Goal: Find specific page/section: Find specific page/section

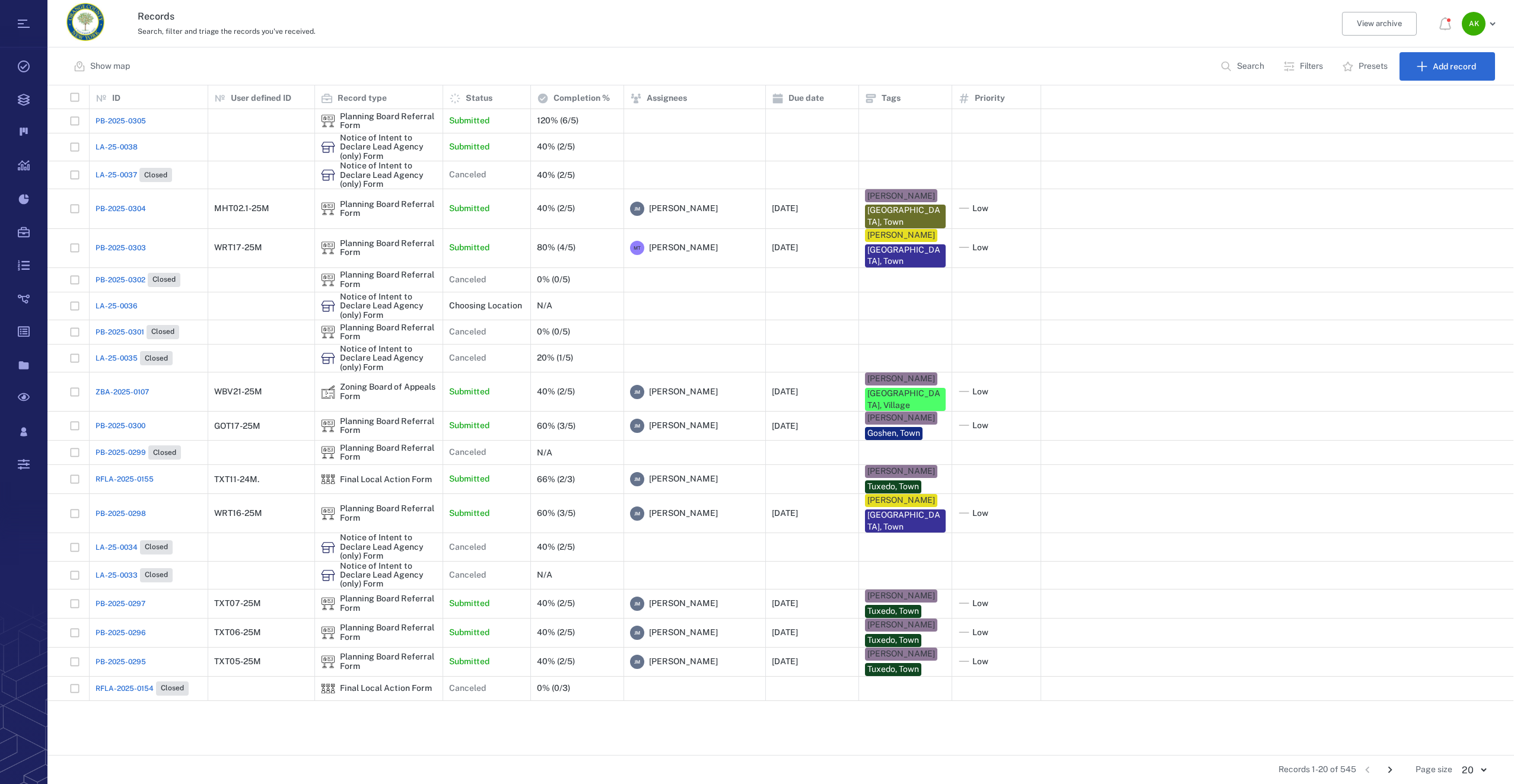
click at [112, 143] on span "LA-25-0038" at bounding box center [117, 147] width 42 height 11
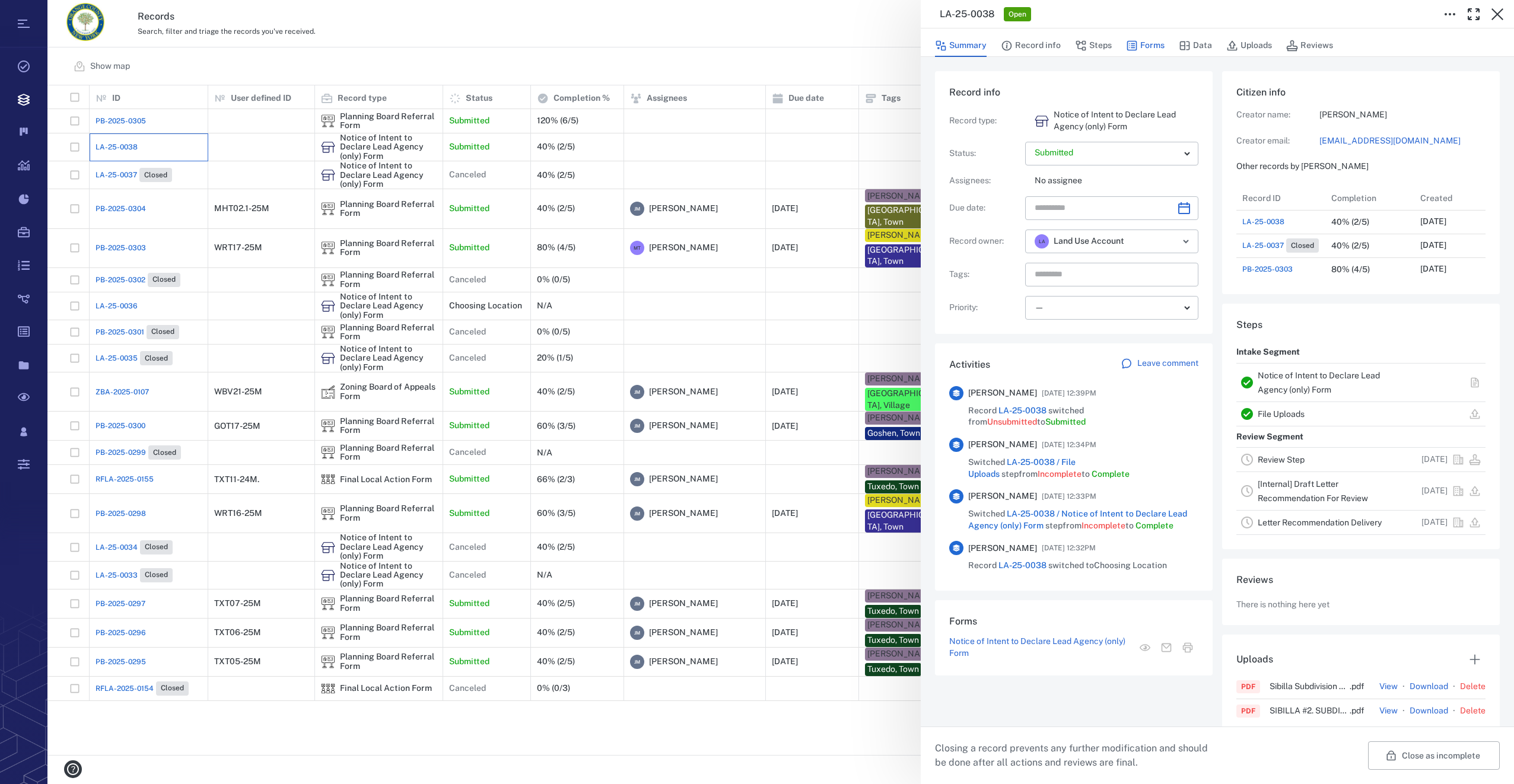
scroll to position [617, 227]
click at [1156, 43] on button "Forms" at bounding box center [1145, 45] width 39 height 22
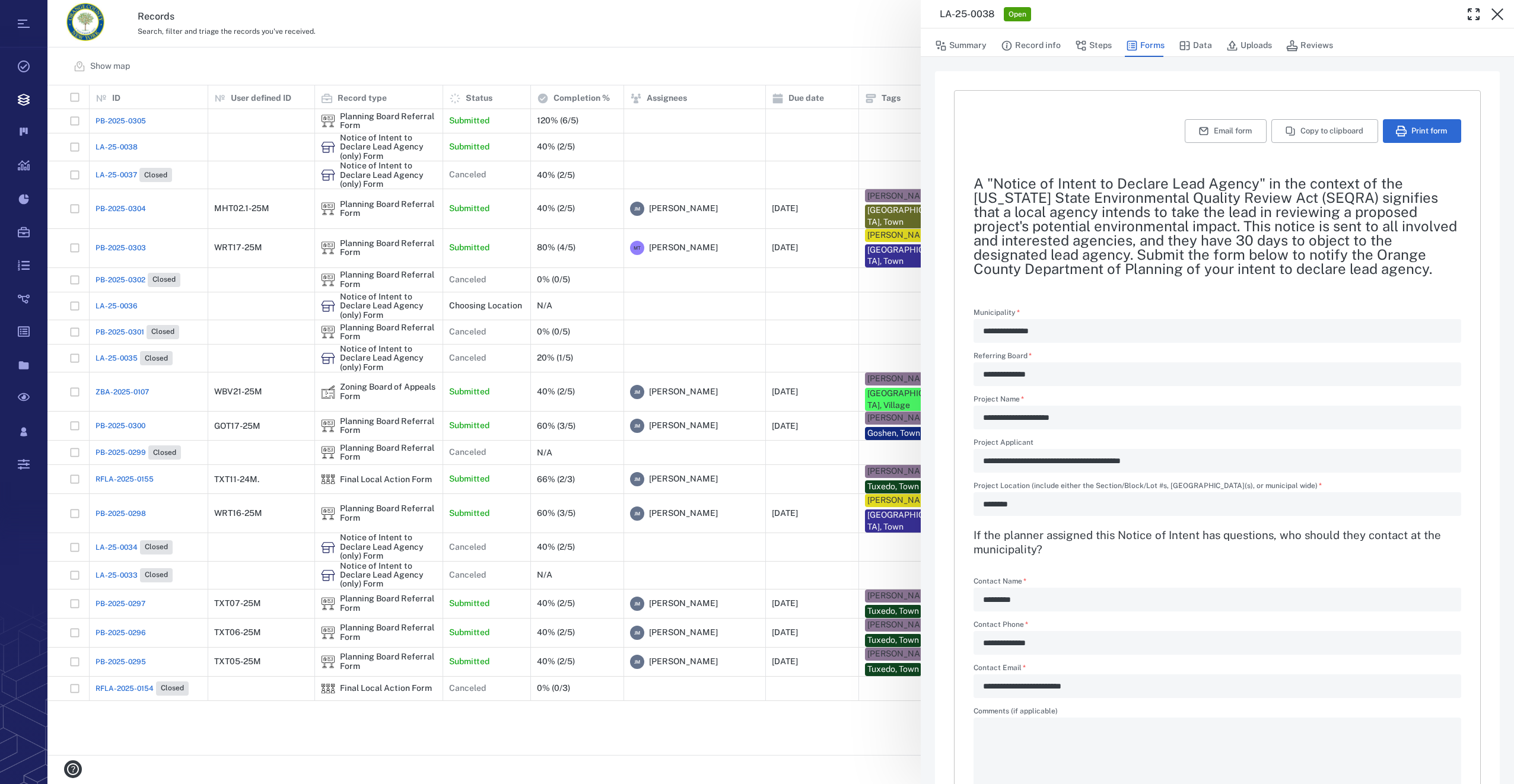
drag, startPoint x: 1496, startPoint y: 11, endPoint x: 220, endPoint y: 116, distance: 1280.3
click at [1496, 10] on icon "button" at bounding box center [1497, 14] width 14 height 14
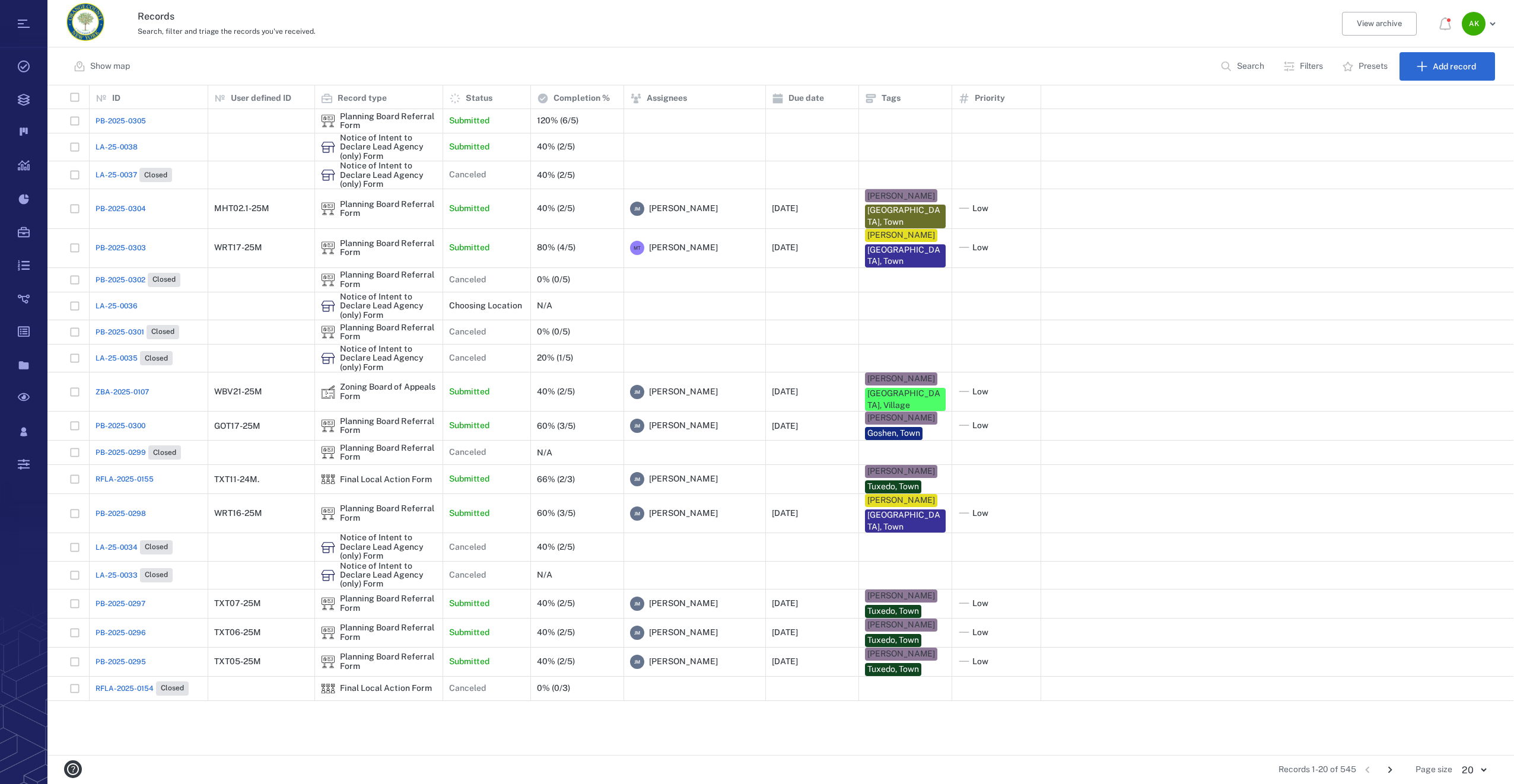
click at [123, 123] on span "PB-2025-0305" at bounding box center [121, 121] width 50 height 11
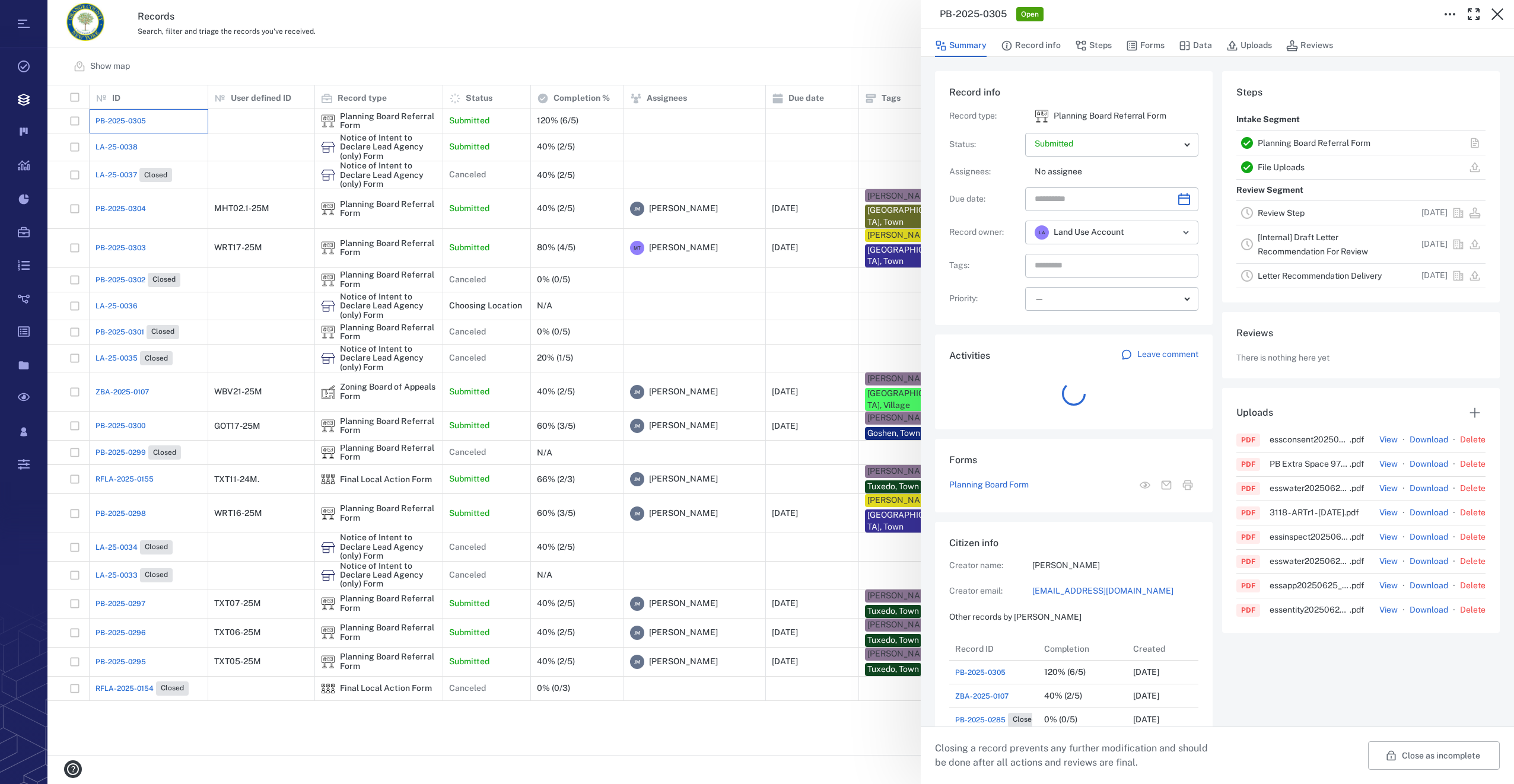
scroll to position [617, 227]
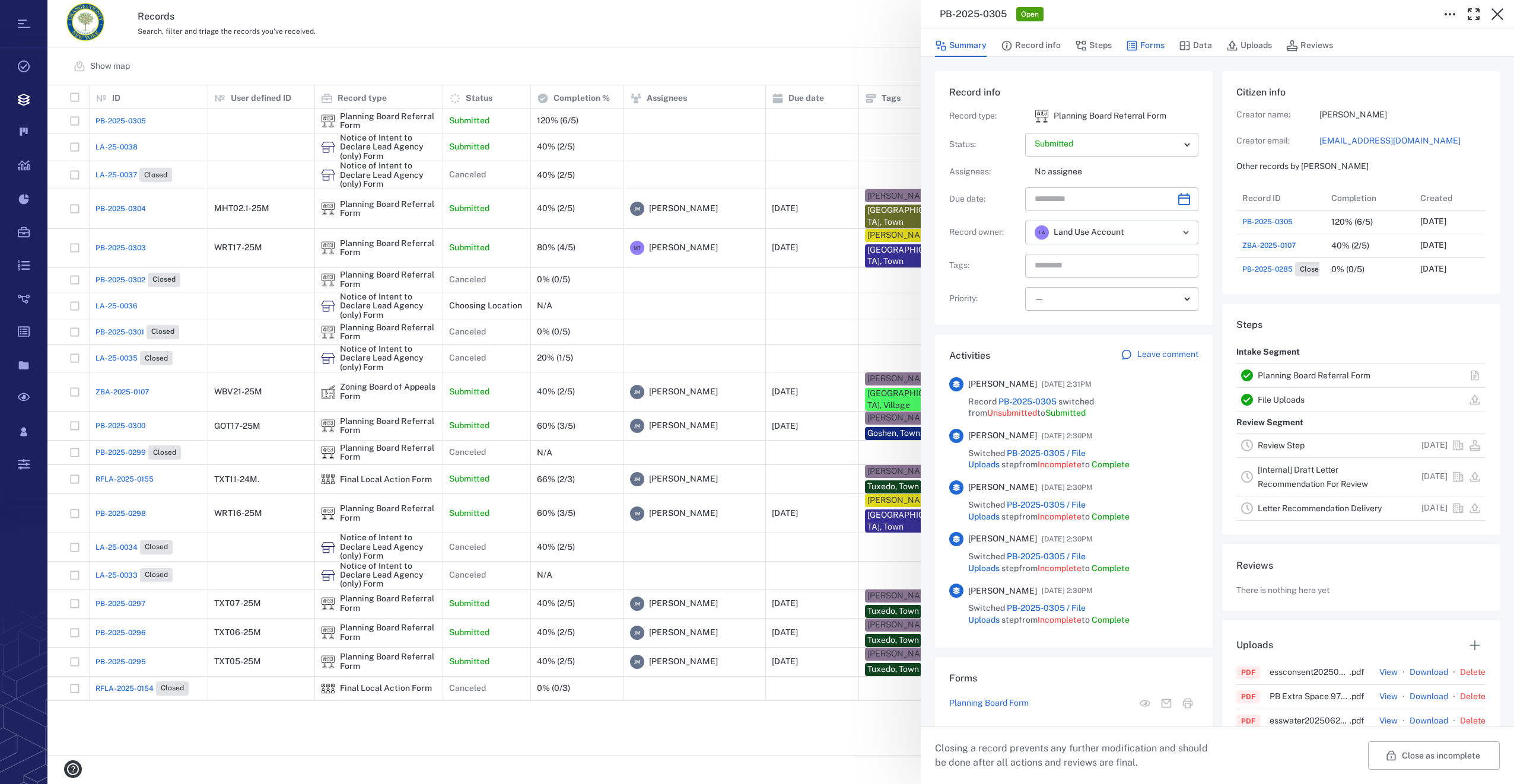
click at [1150, 41] on button "Forms" at bounding box center [1145, 45] width 39 height 22
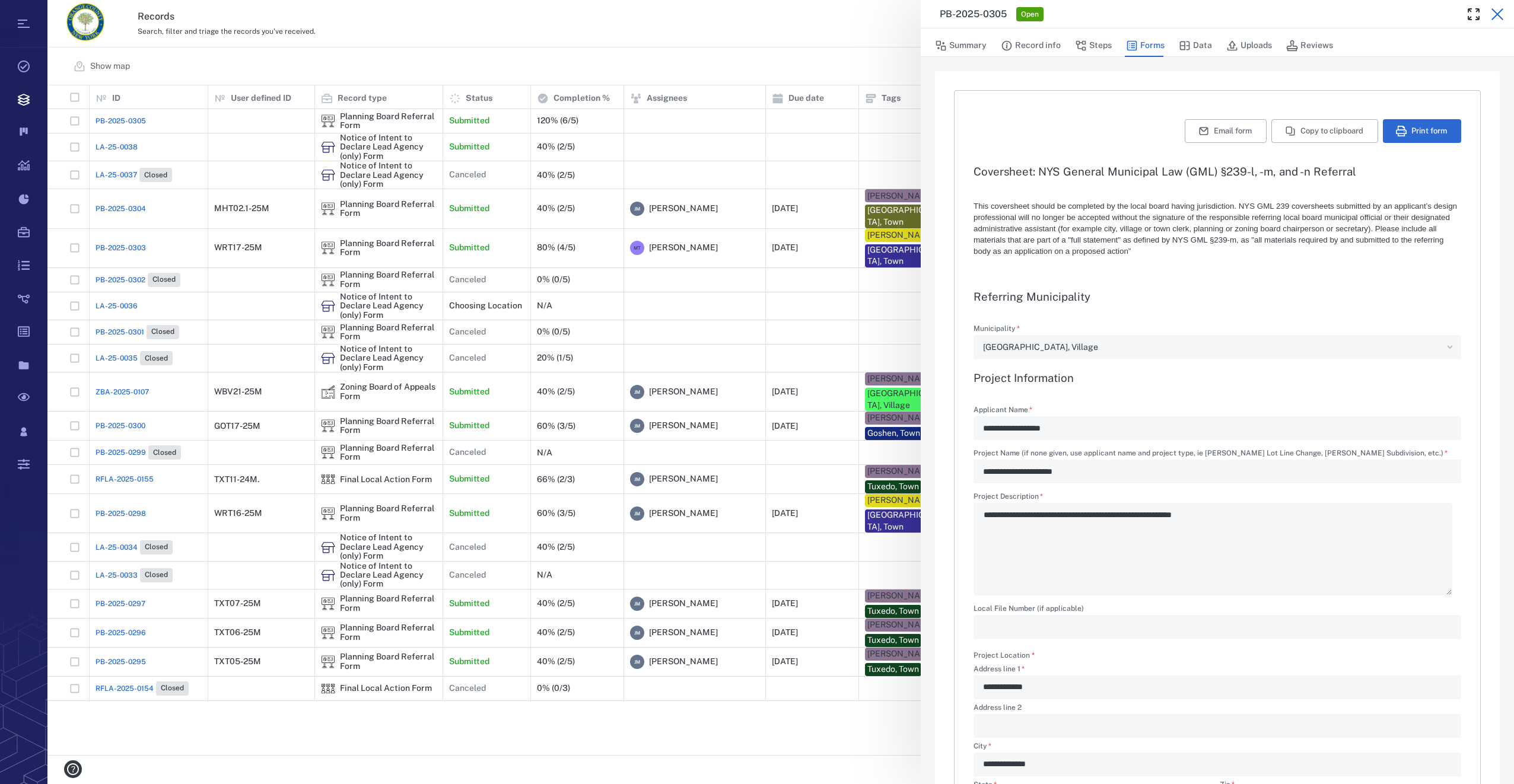
click at [1495, 17] on icon "button" at bounding box center [1497, 14] width 12 height 12
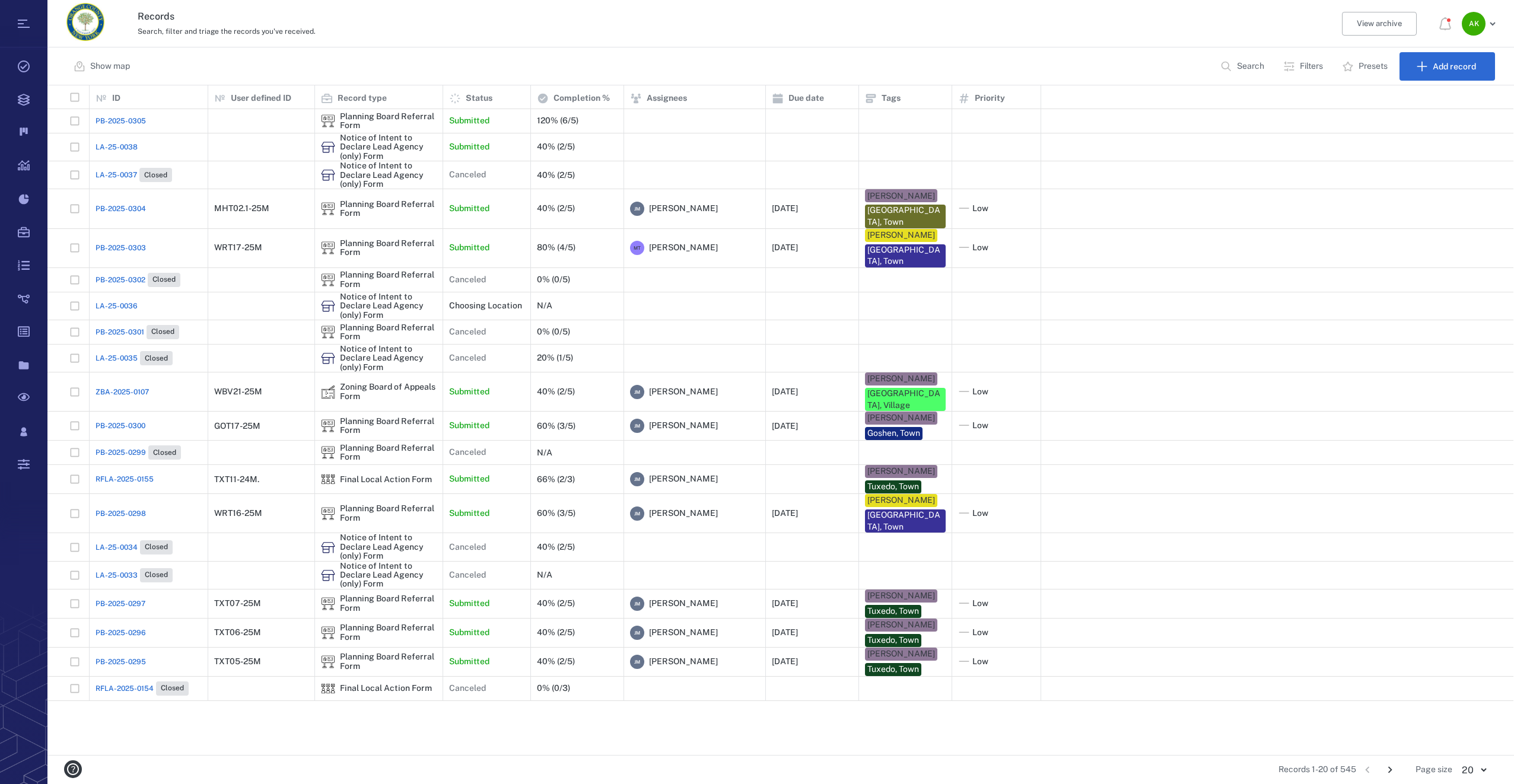
click at [137, 120] on span "PB-2025-0305" at bounding box center [121, 121] width 50 height 11
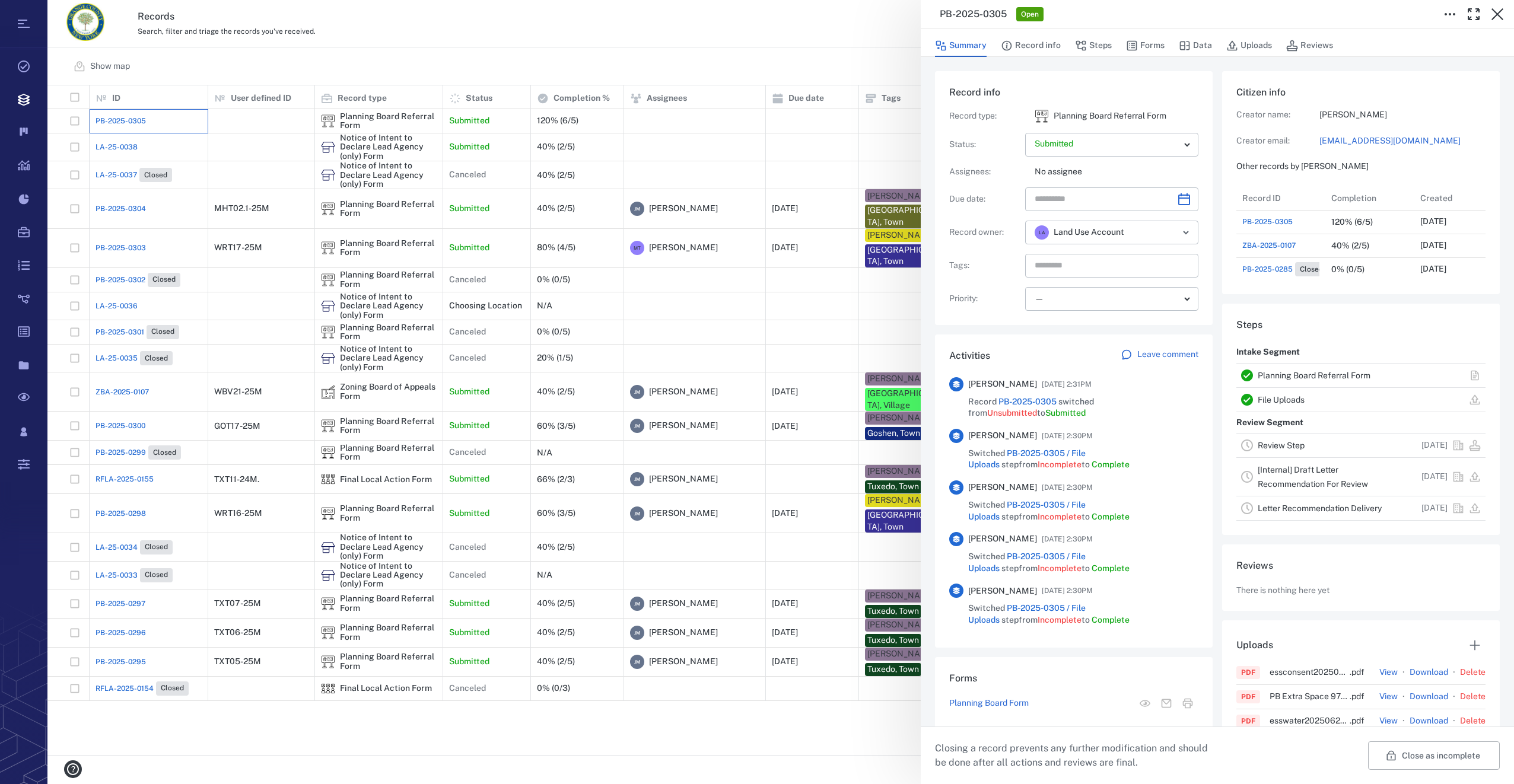
scroll to position [617, 227]
click at [1141, 42] on button "Forms" at bounding box center [1145, 45] width 39 height 22
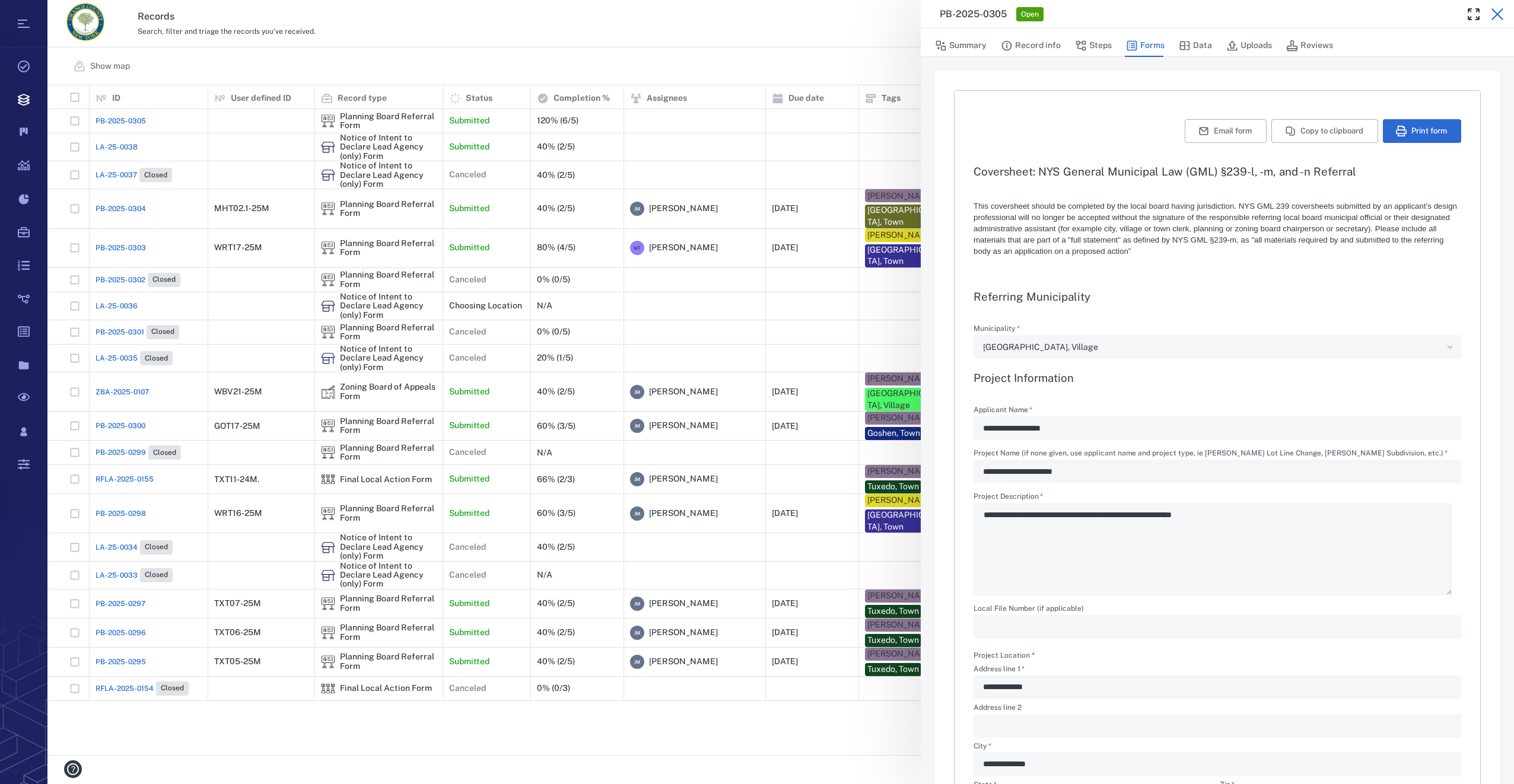
click at [1493, 10] on icon "button" at bounding box center [1497, 14] width 12 height 12
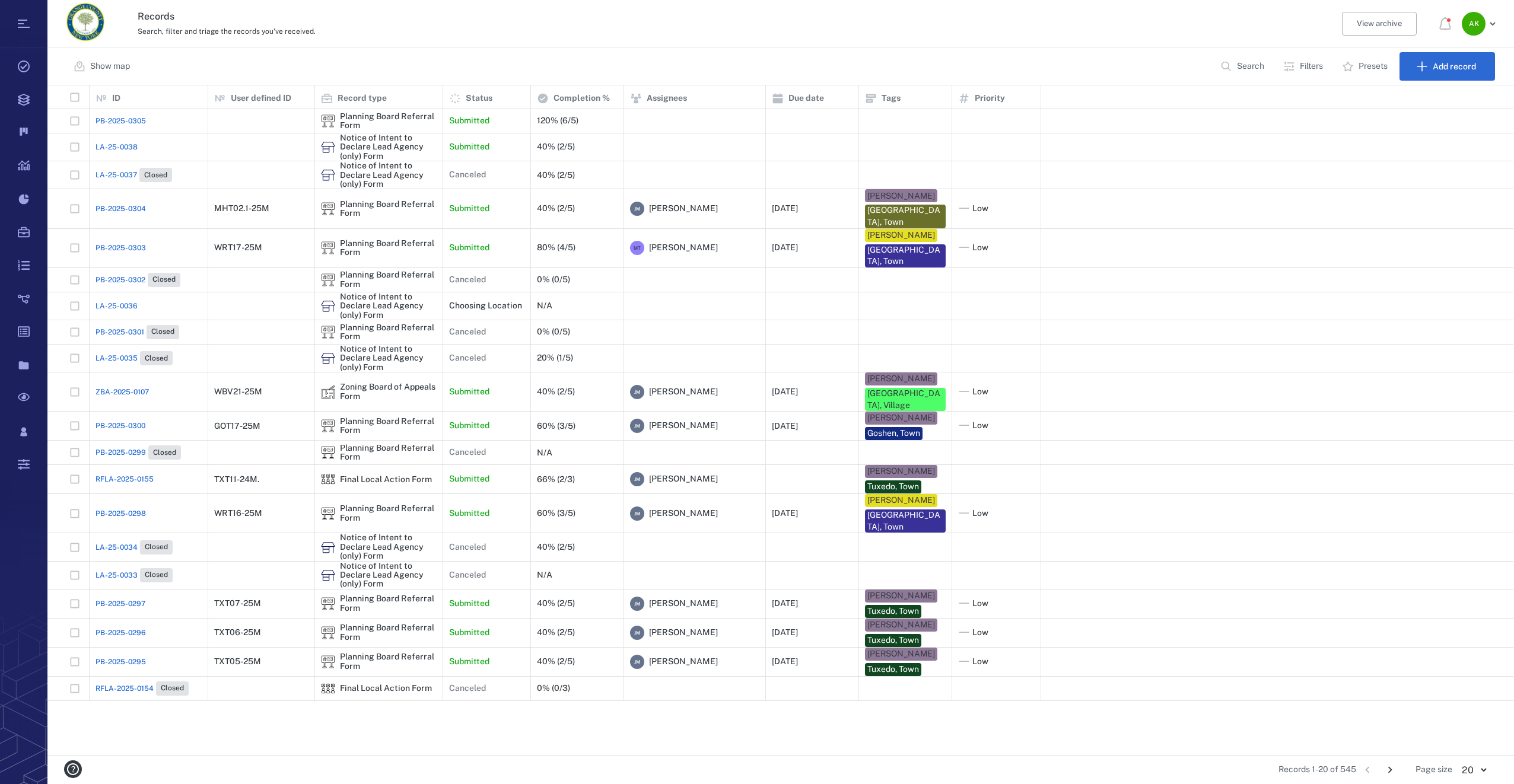
scroll to position [661, 1457]
click at [116, 121] on span "PB-2025-0305" at bounding box center [121, 121] width 50 height 11
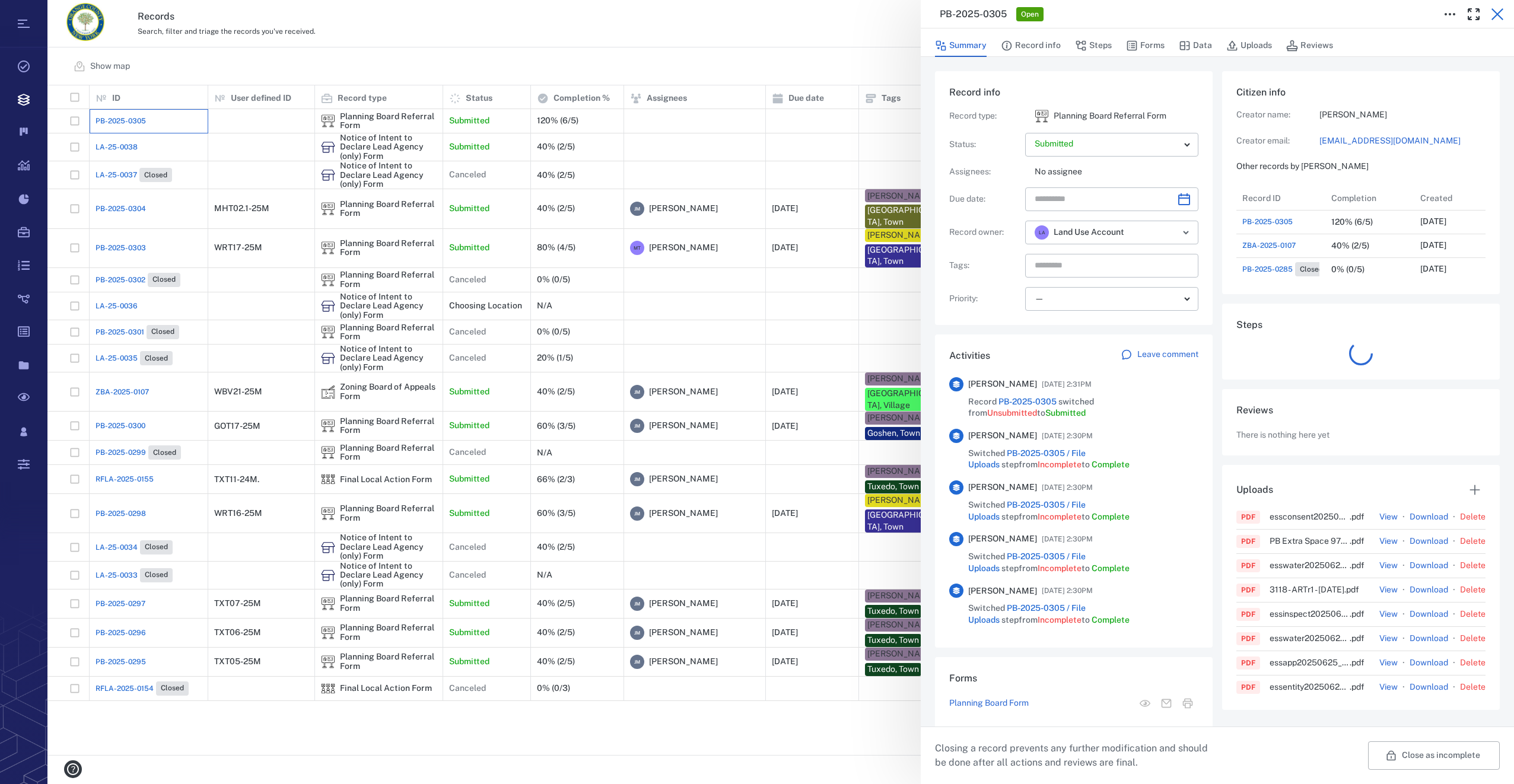
scroll to position [9, 9]
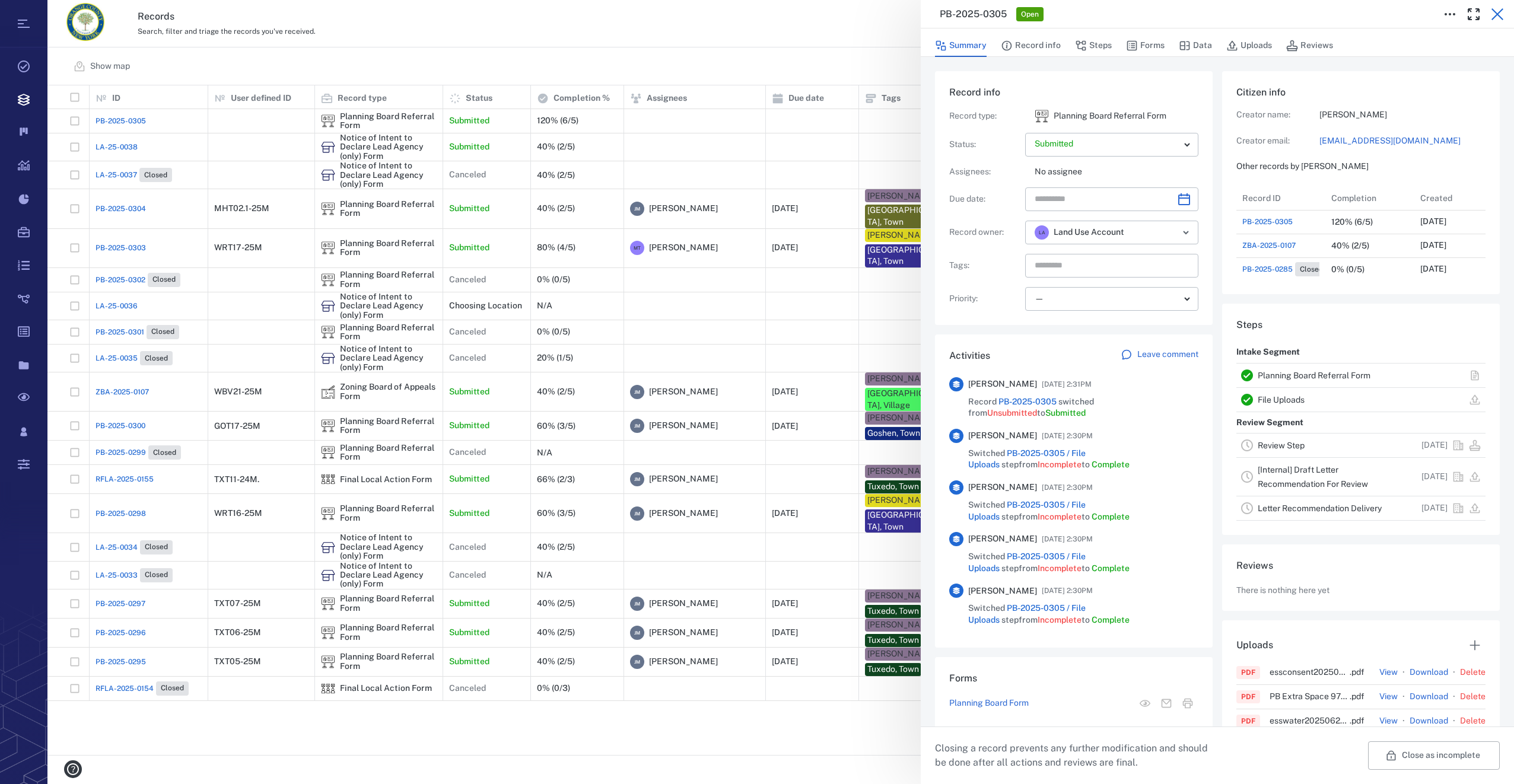
click at [1500, 15] on icon "button" at bounding box center [1497, 14] width 14 height 14
